Goal: Check status: Check status

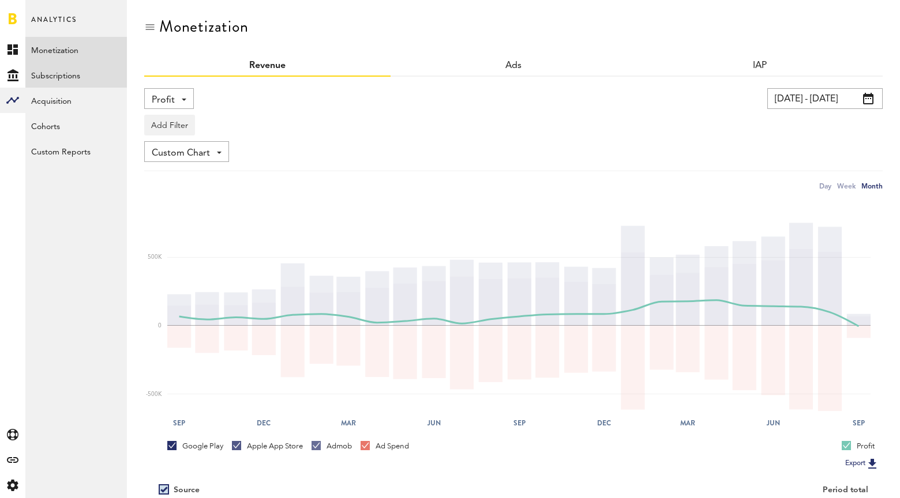
click at [35, 86] on link "Subscriptions" at bounding box center [76, 74] width 102 height 25
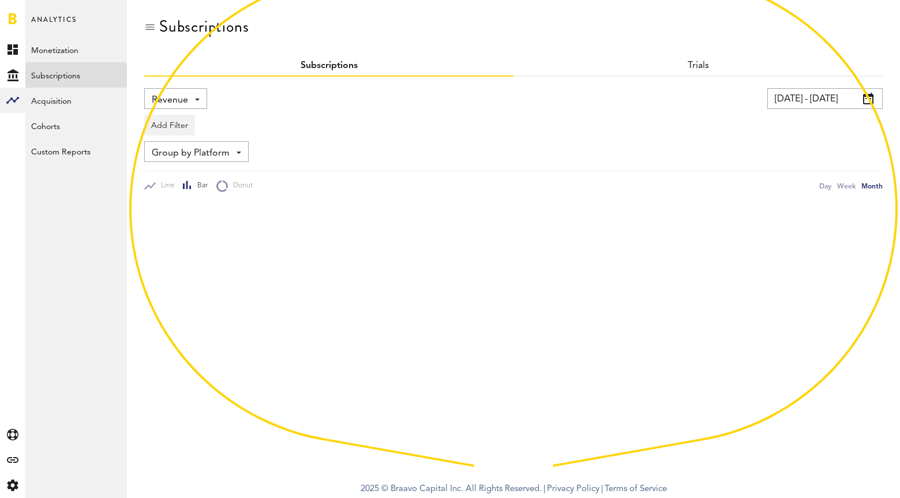
click at [187, 105] on div "Revenue Revenue MRR Actives Trial Status Billing Retries New Subscriptions Rene…" at bounding box center [175, 98] width 63 height 21
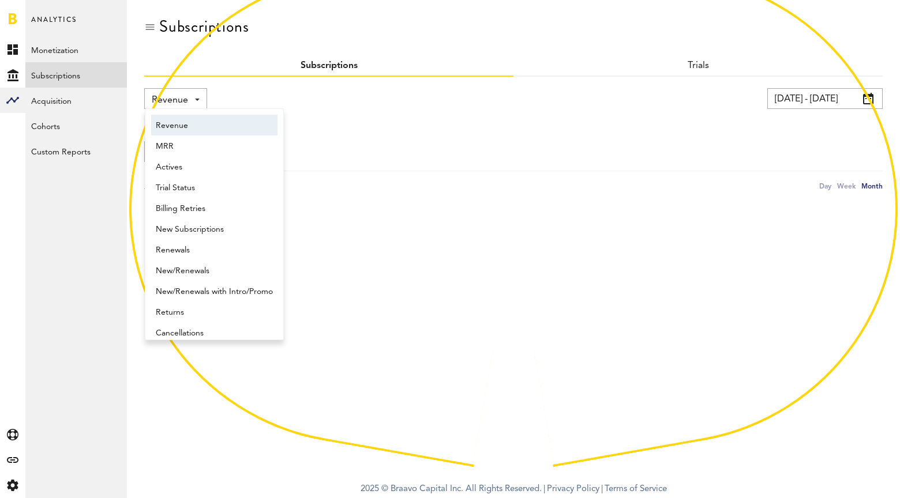
scroll to position [6, 0]
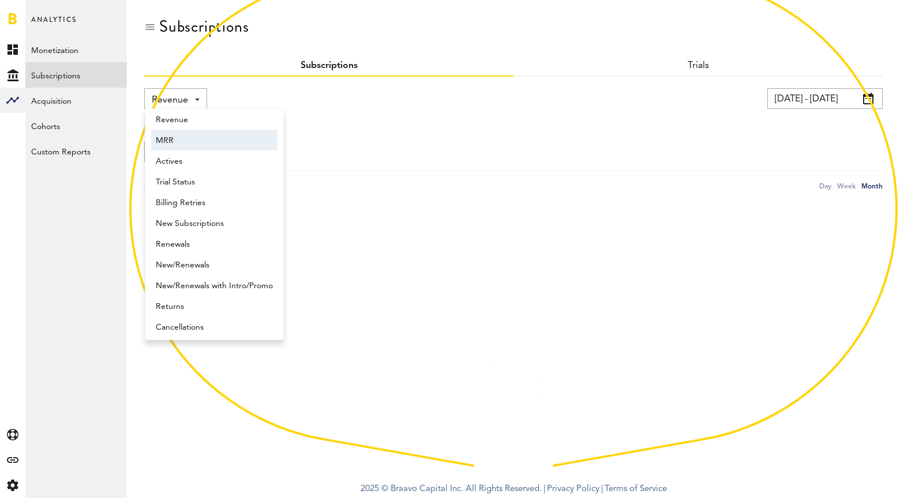
click at [193, 137] on span "MRR" at bounding box center [214, 141] width 117 height 20
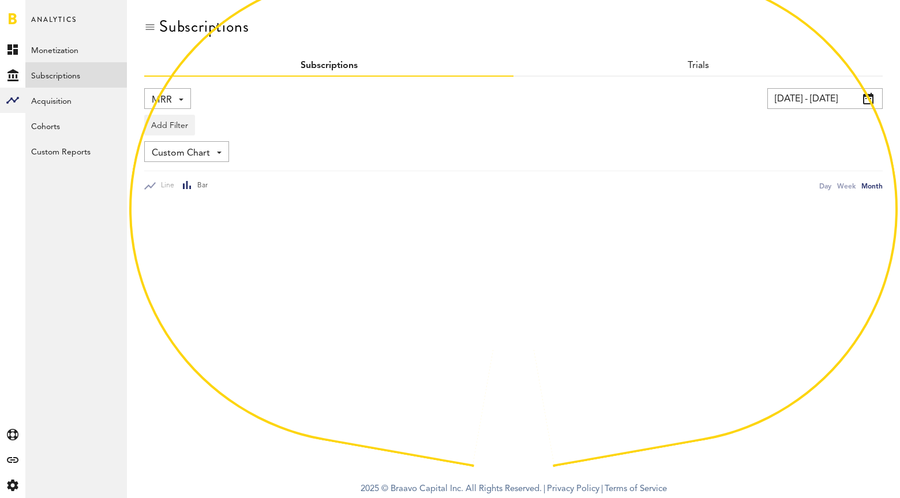
click at [167, 105] on span "MRR" at bounding box center [162, 101] width 20 height 20
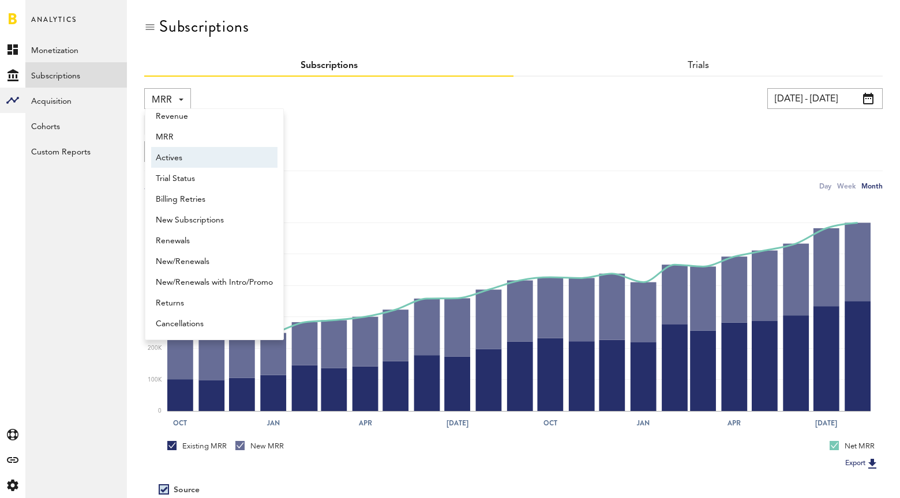
click at [822, 102] on input "[DATE] - [DATE]" at bounding box center [824, 98] width 115 height 21
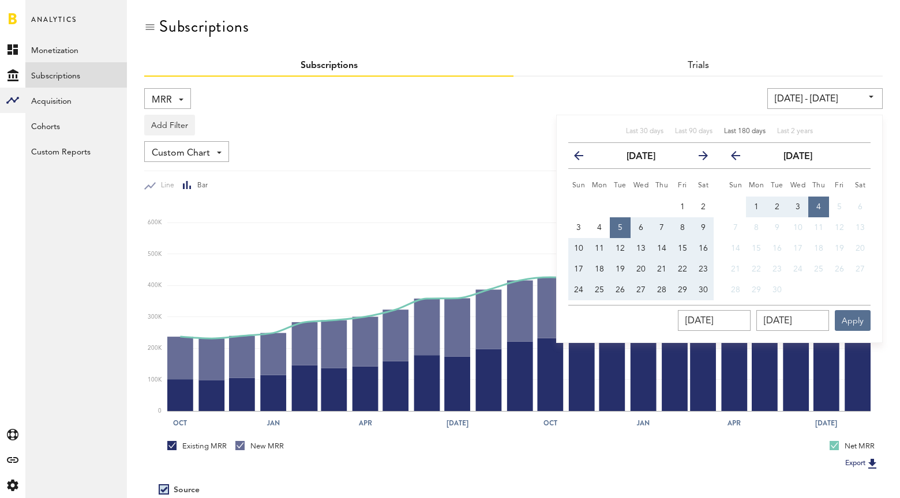
click at [746, 131] on span "Last 180 days" at bounding box center [745, 131] width 42 height 7
type input "[DATE] - [DATE]"
type input "[DATE]"
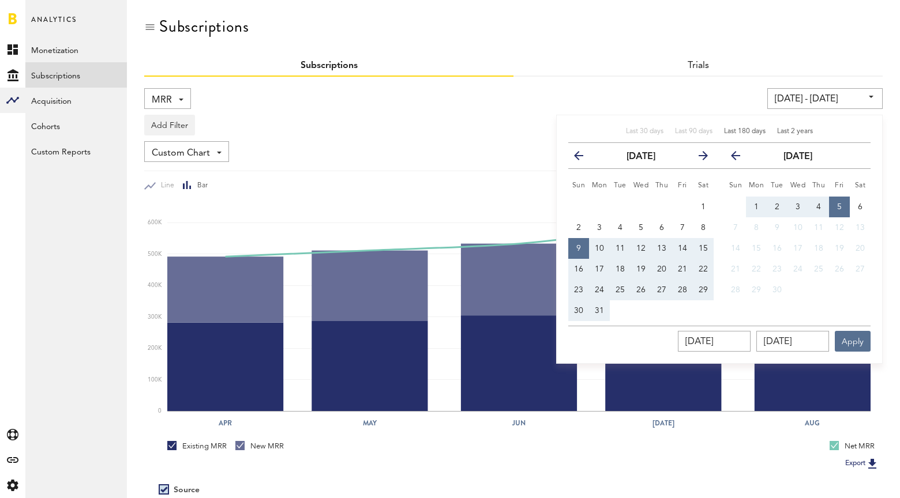
click at [791, 127] on div "Last 2 years" at bounding box center [795, 132] width 36 height 10
type input "[DATE] - [DATE]"
type input "[DATE]"
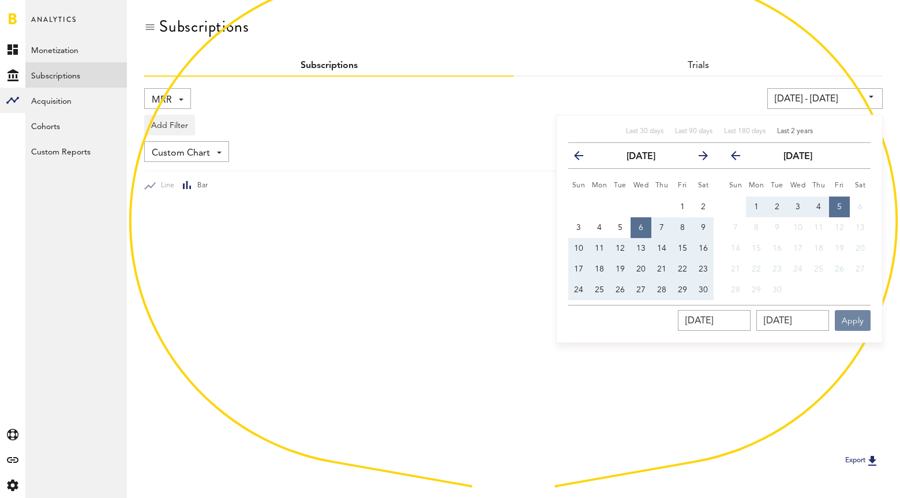
click at [848, 314] on button "Apply" at bounding box center [852, 320] width 36 height 21
